Goal: Transaction & Acquisition: Subscribe to service/newsletter

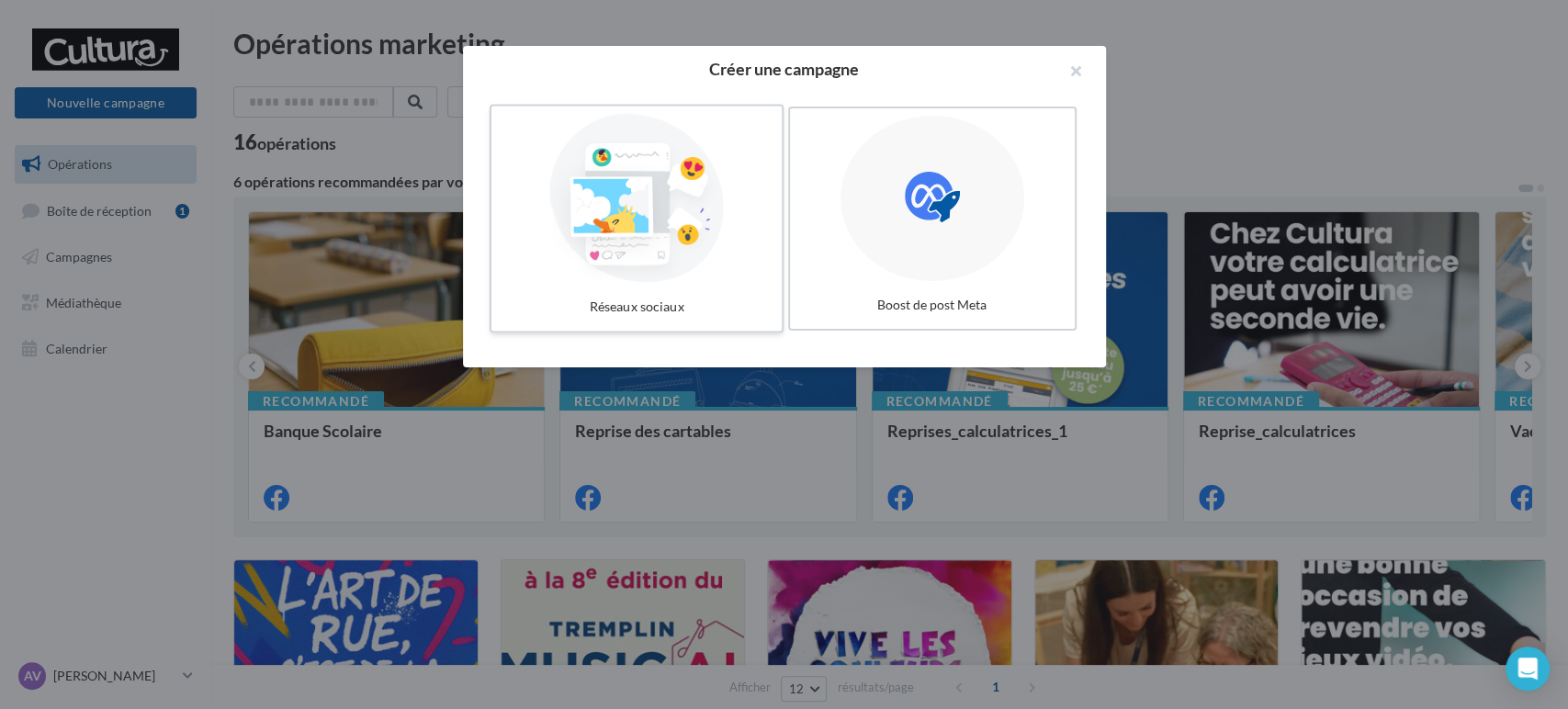
click at [712, 202] on div at bounding box center [636, 198] width 276 height 169
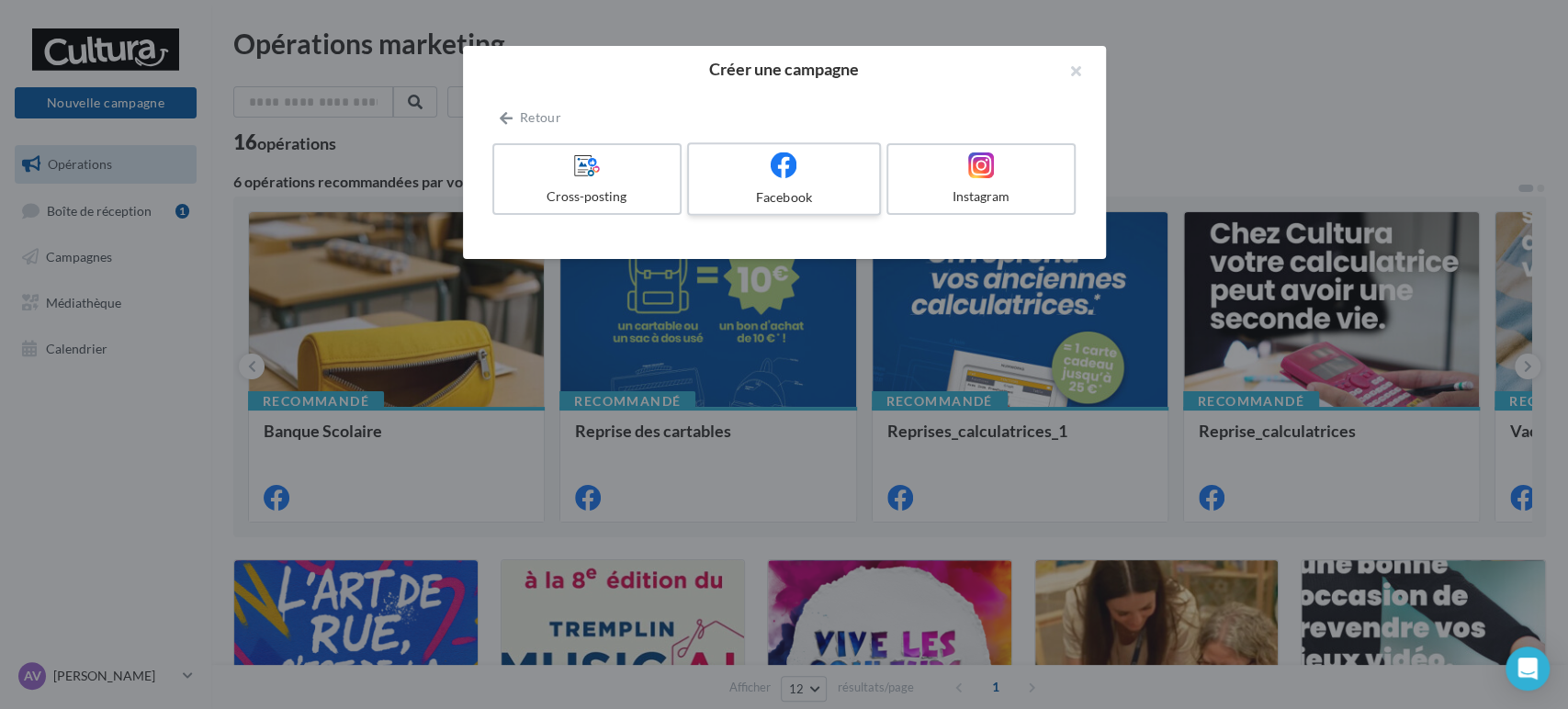
click at [784, 161] on icon at bounding box center [784, 164] width 27 height 27
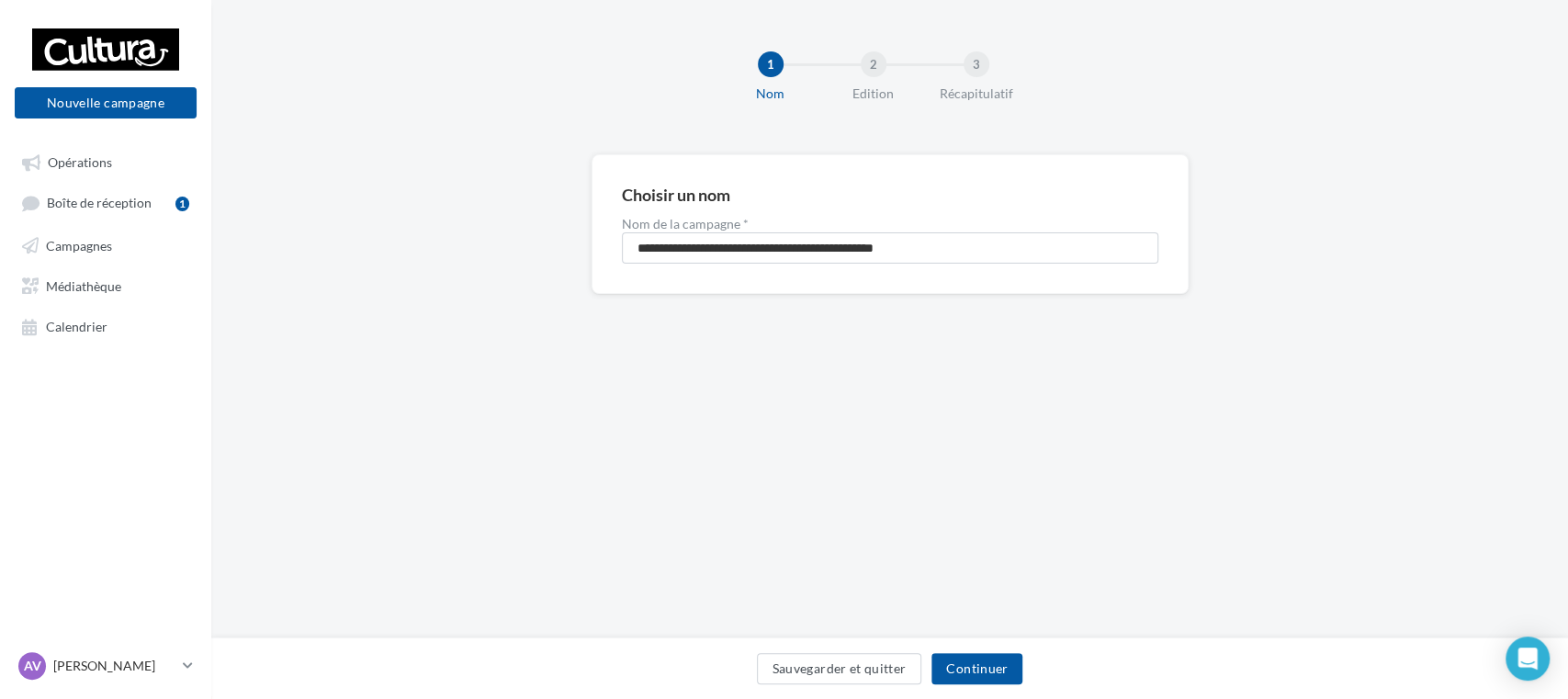
click at [783, 231] on div "**********" at bounding box center [890, 241] width 536 height 46
click at [783, 234] on div "**********" at bounding box center [890, 241] width 536 height 46
click at [770, 248] on input "**********" at bounding box center [890, 248] width 536 height 31
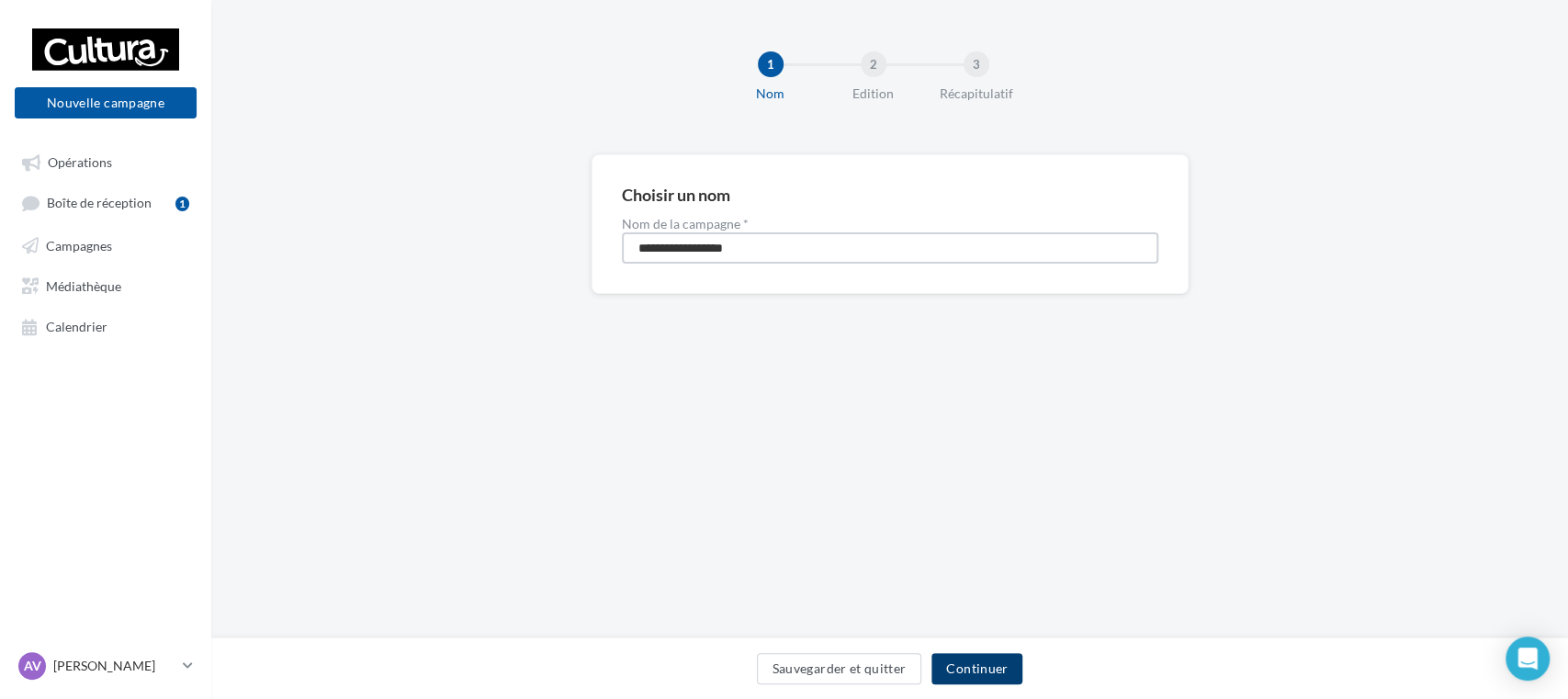
type input "**********"
click at [989, 666] on button "Continuer" at bounding box center [976, 669] width 91 height 31
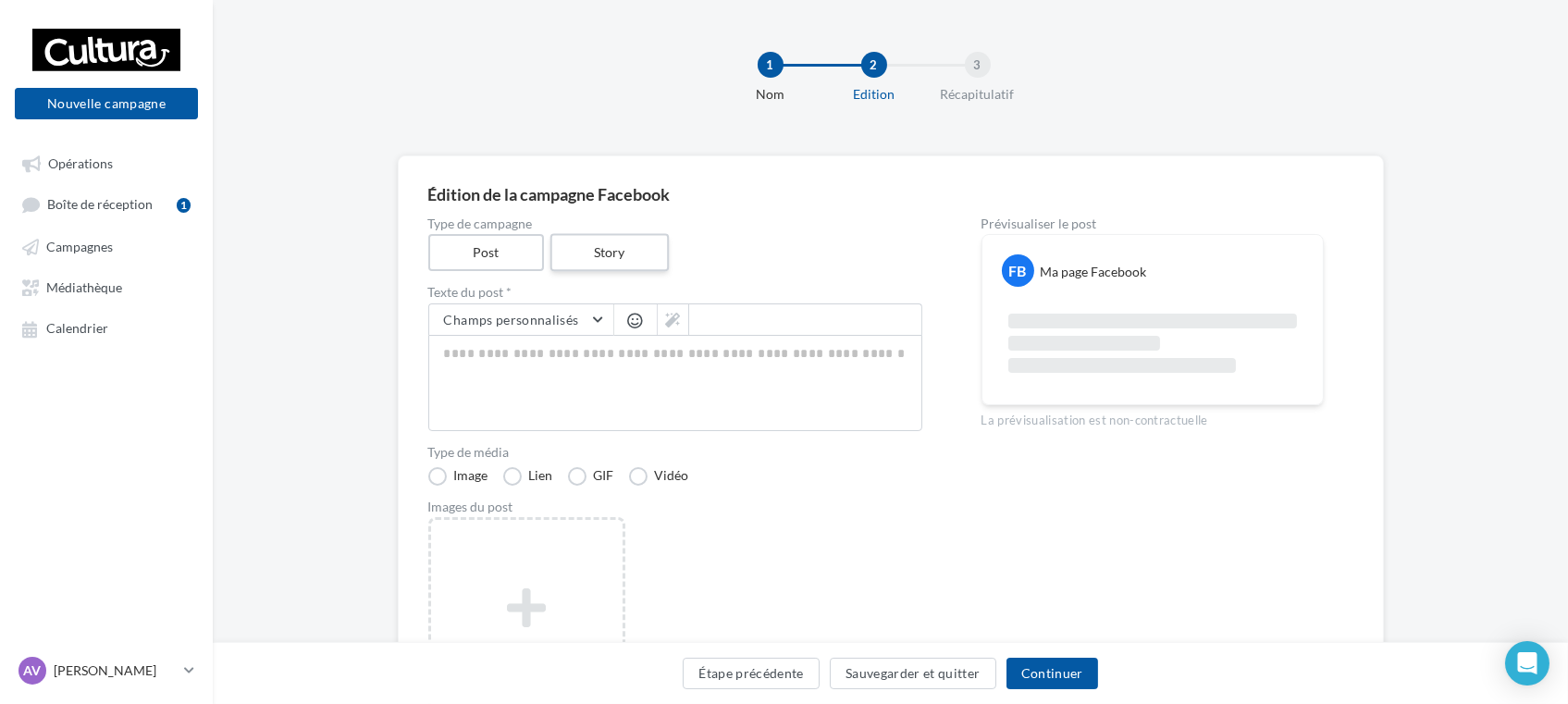
click at [596, 260] on label "Story" at bounding box center [609, 253] width 118 height 38
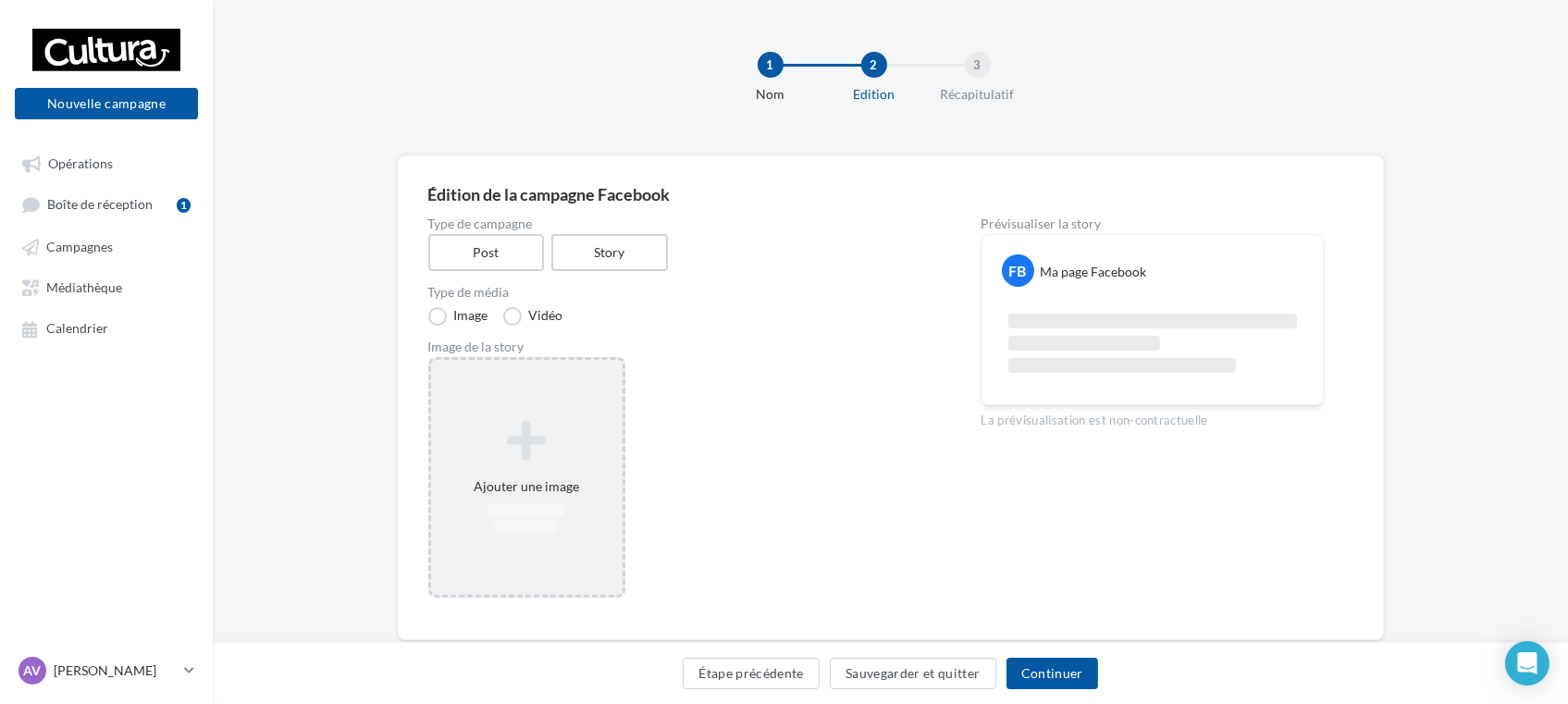
click at [517, 450] on icon at bounding box center [527, 441] width 177 height 45
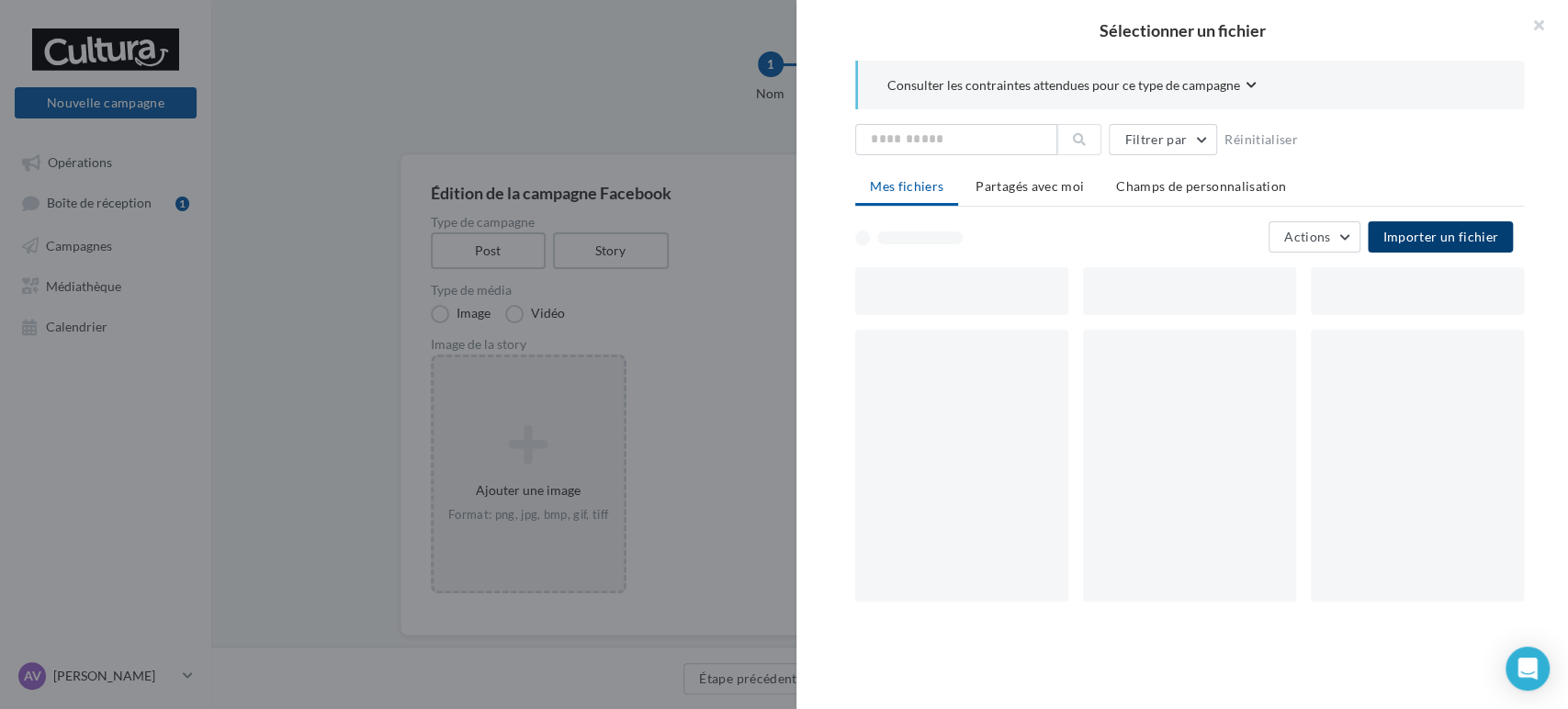
click at [1445, 233] on span "Importer un fichier" at bounding box center [1440, 236] width 115 height 16
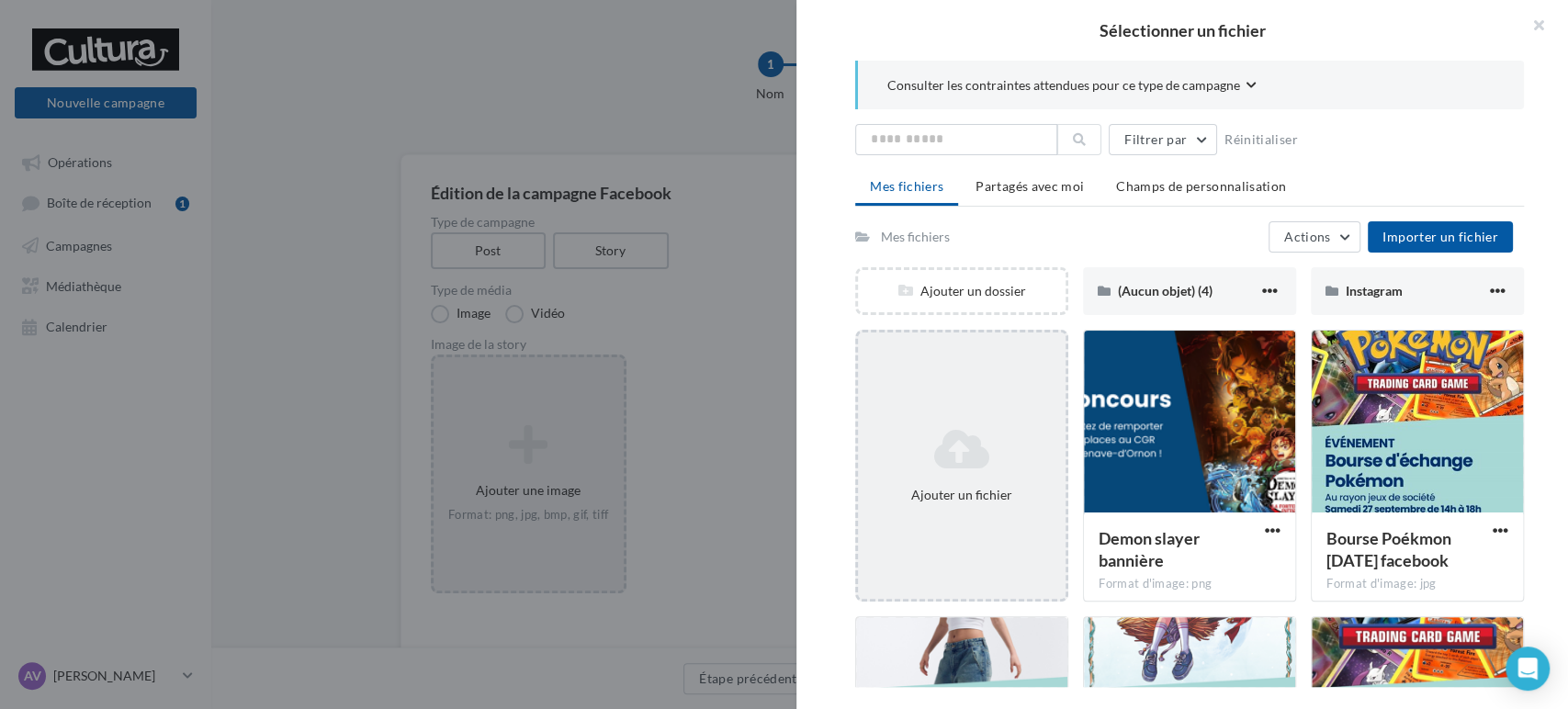
click at [982, 466] on icon at bounding box center [962, 450] width 193 height 44
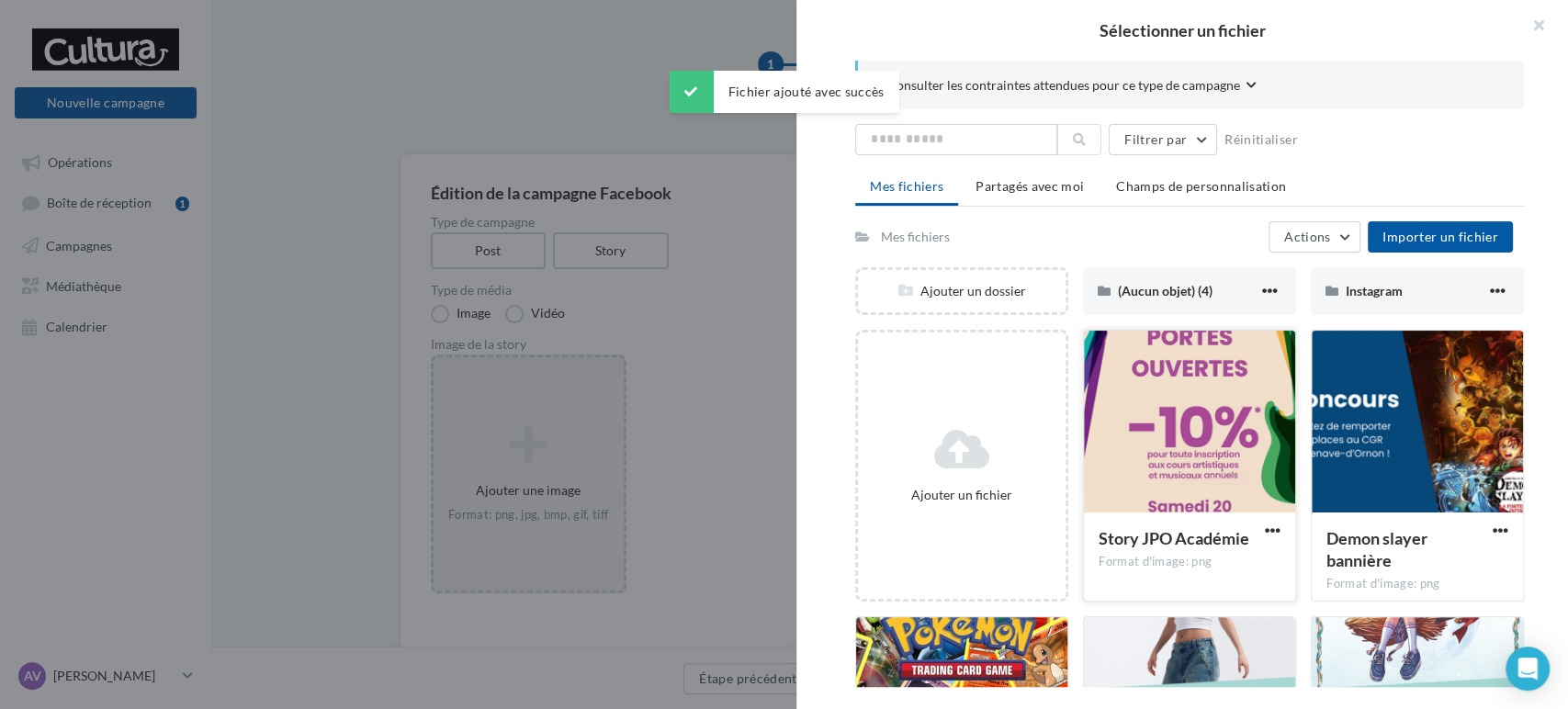
click at [1189, 441] on div at bounding box center [1190, 422] width 211 height 184
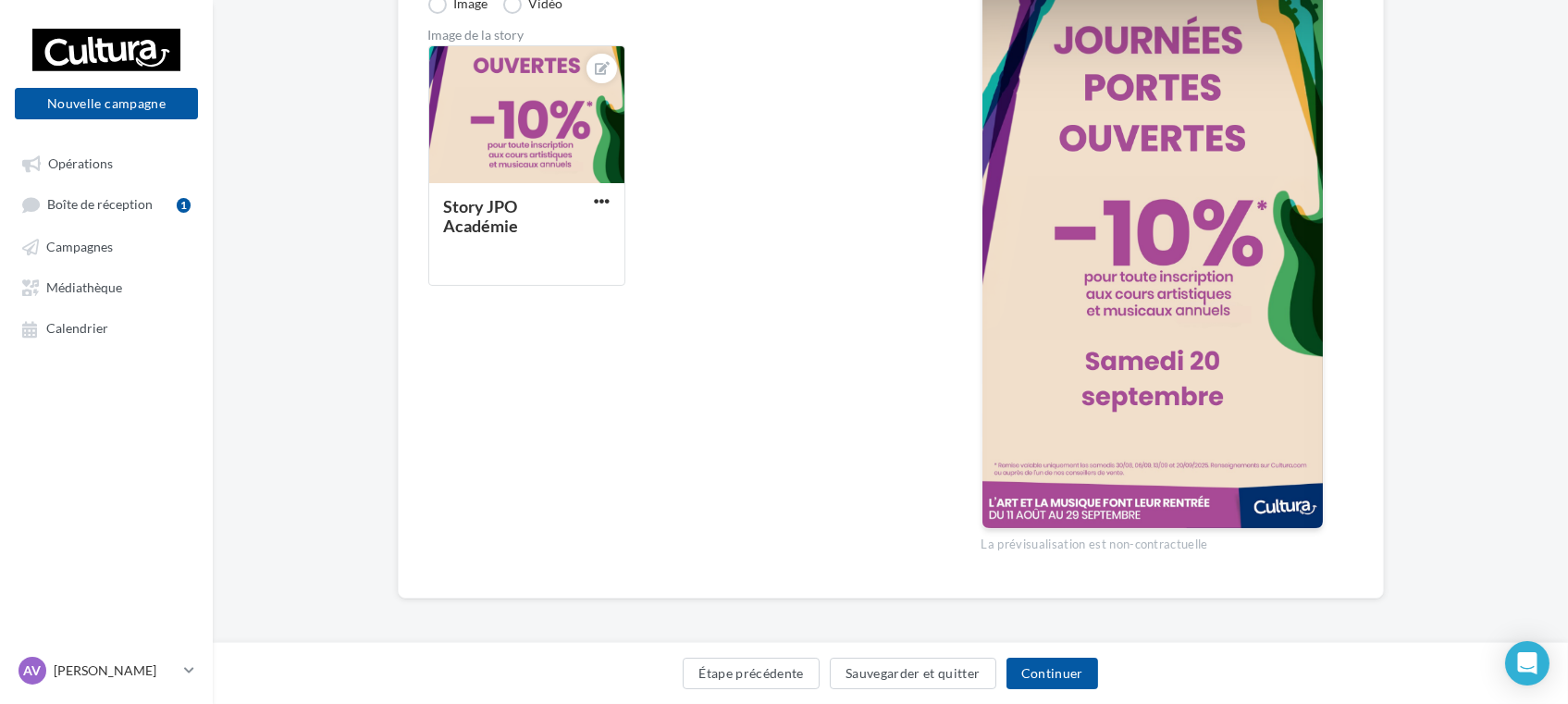
scroll to position [315, 0]
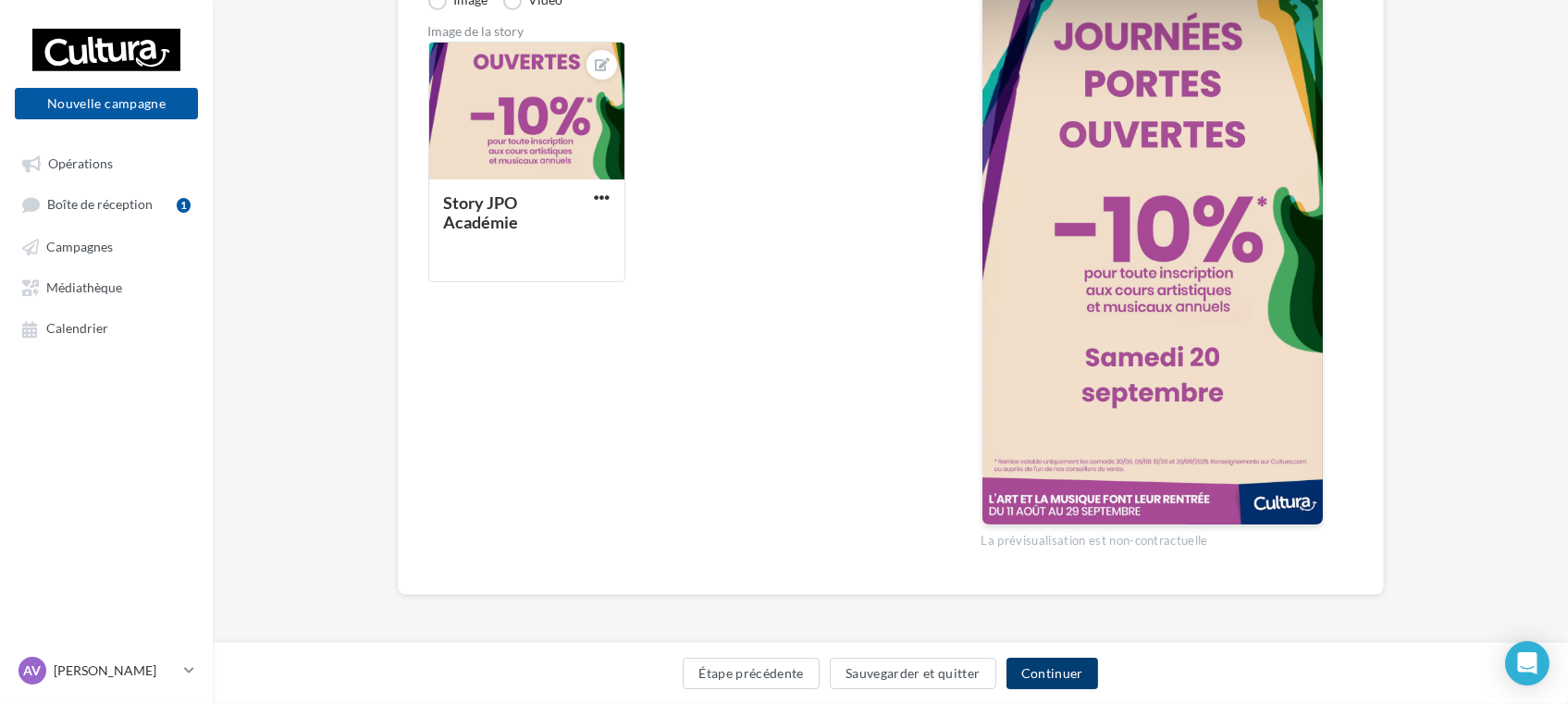
click at [1053, 682] on button "Continuer" at bounding box center [1052, 674] width 92 height 32
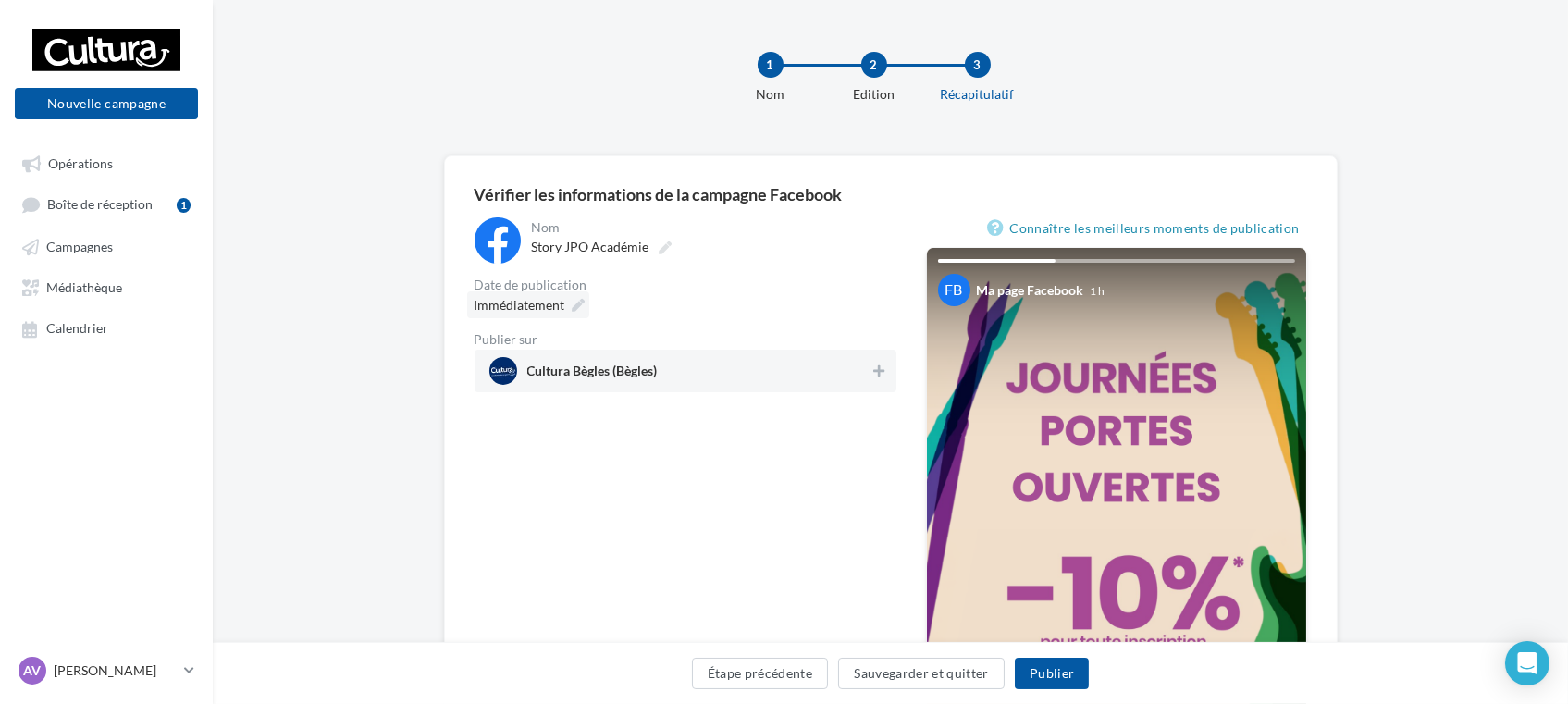
click at [569, 308] on div "Immédiatement" at bounding box center [528, 305] width 122 height 27
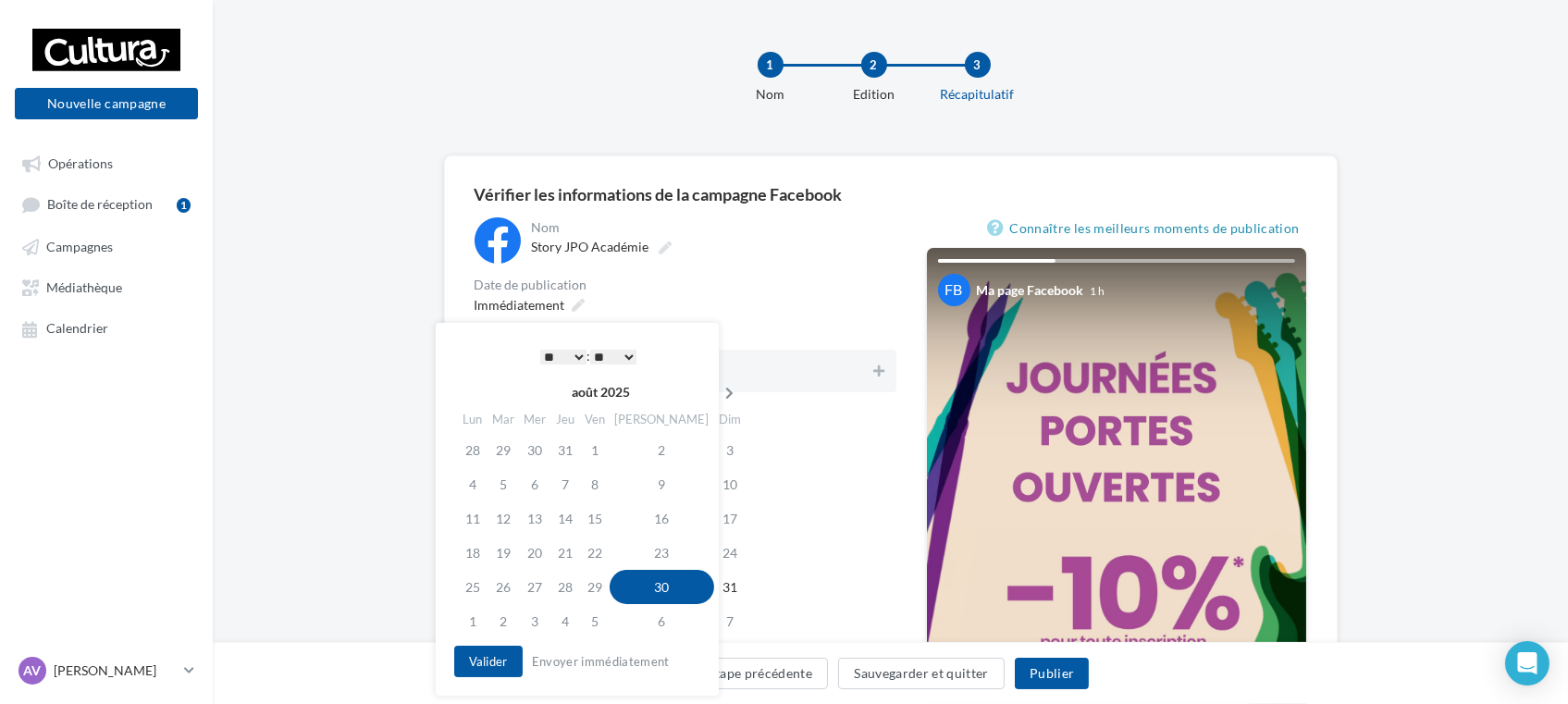
click at [718, 392] on icon at bounding box center [730, 393] width 23 height 13
click at [472, 618] on td "29" at bounding box center [474, 621] width 33 height 34
click at [600, 558] on td "19" at bounding box center [598, 552] width 30 height 34
click at [486, 654] on button "Valider" at bounding box center [489, 662] width 69 height 32
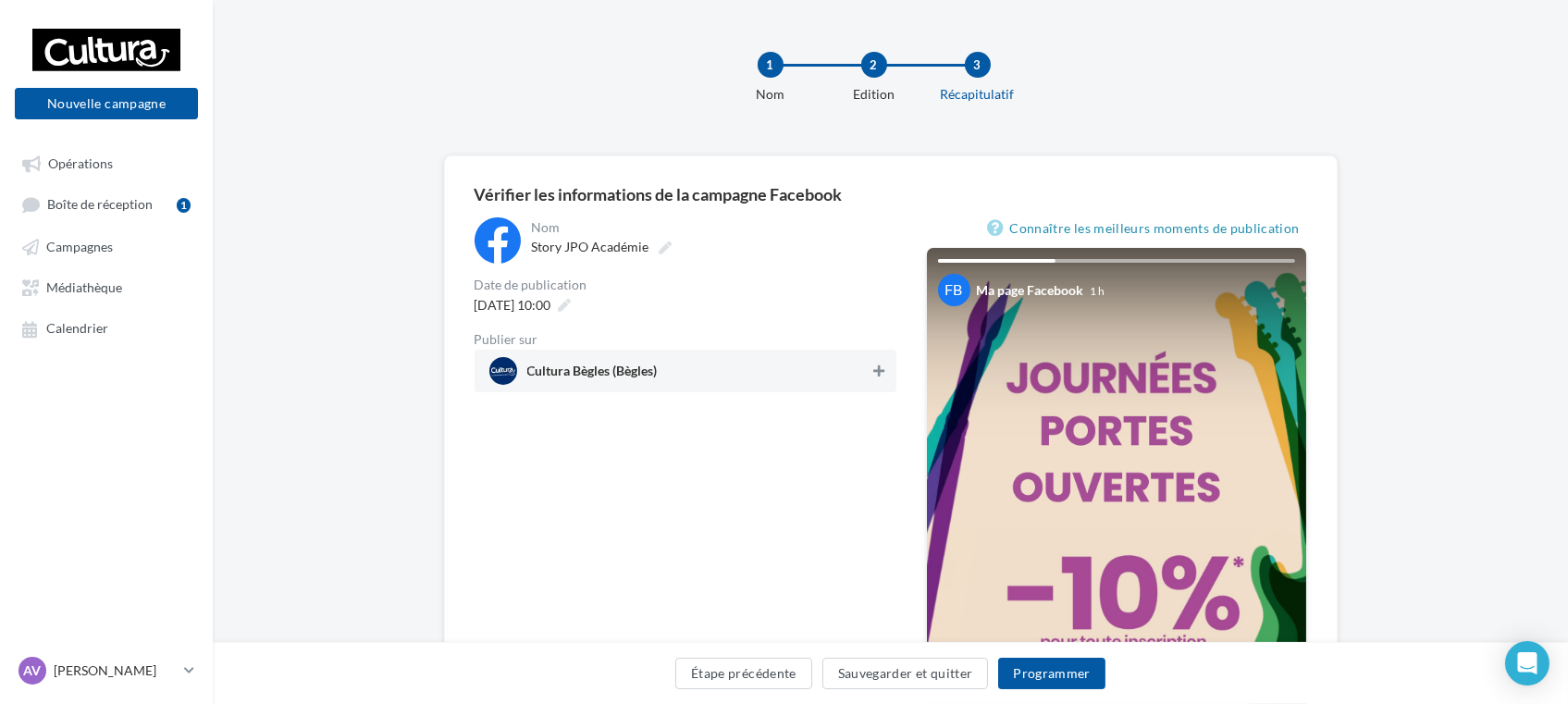
click at [875, 374] on icon at bounding box center [879, 371] width 11 height 13
click at [1057, 680] on button "Programmer" at bounding box center [1051, 674] width 107 height 32
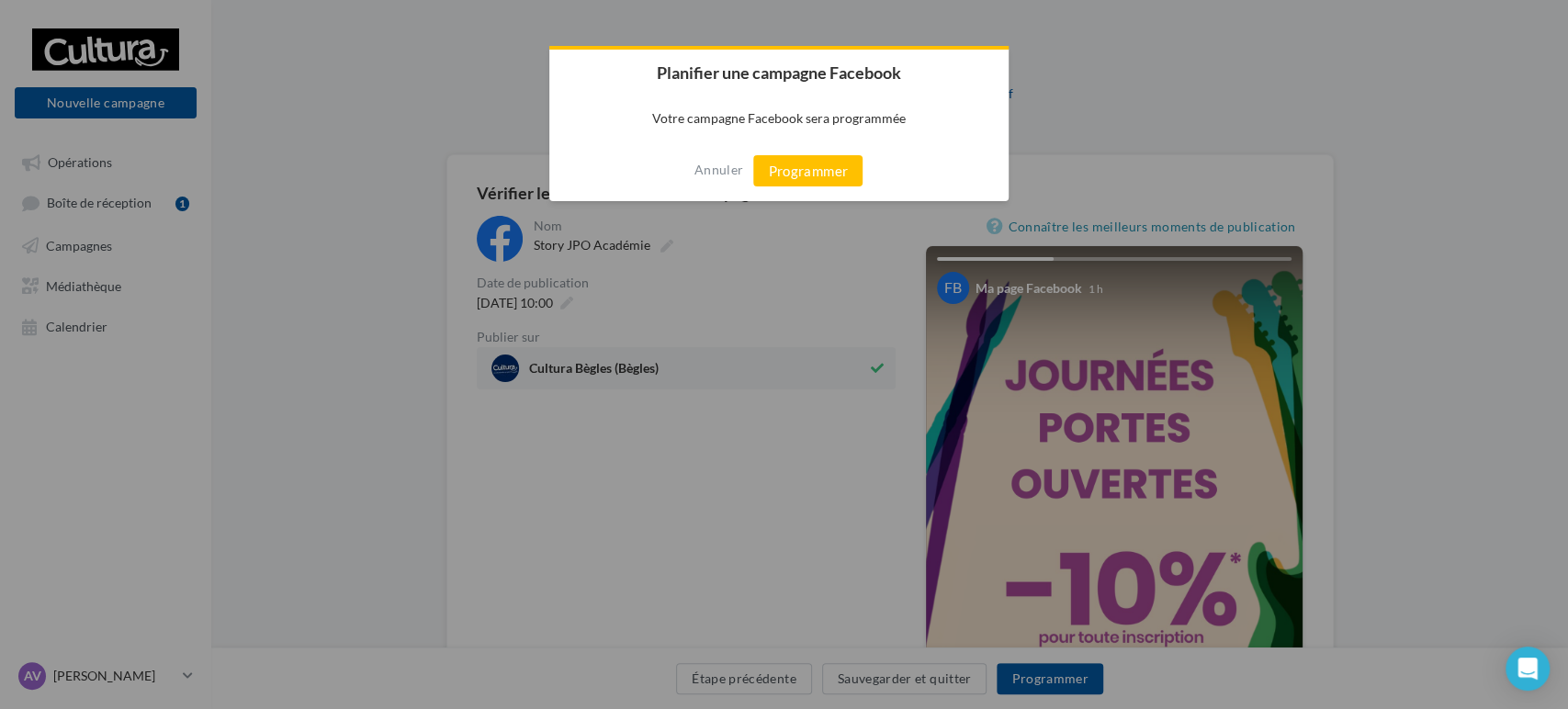
click at [805, 168] on button "Programmer" at bounding box center [808, 171] width 109 height 31
